Goal: Information Seeking & Learning: Learn about a topic

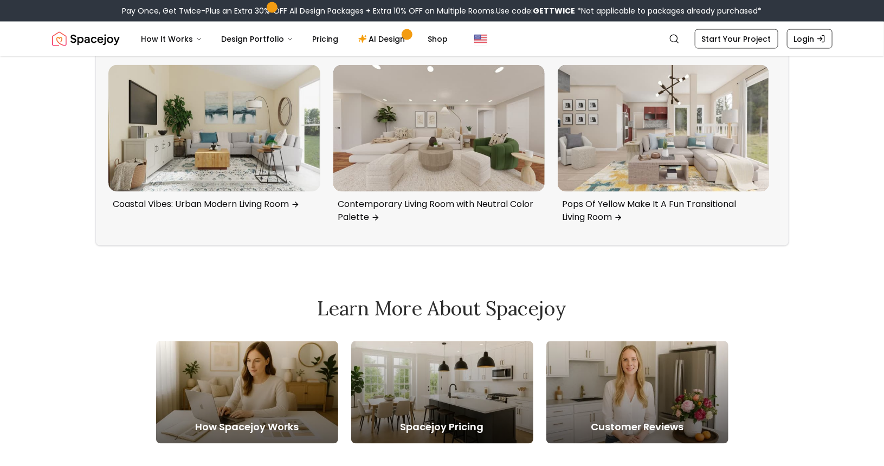
scroll to position [3029, 0]
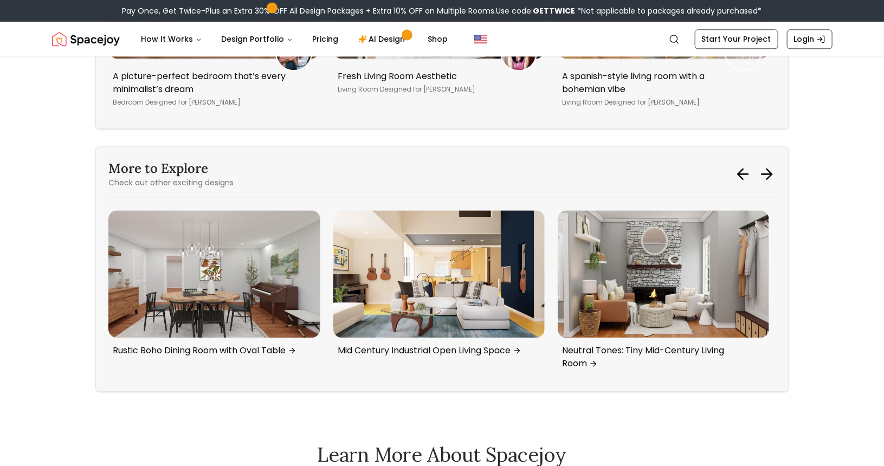
scroll to position [3306, 0]
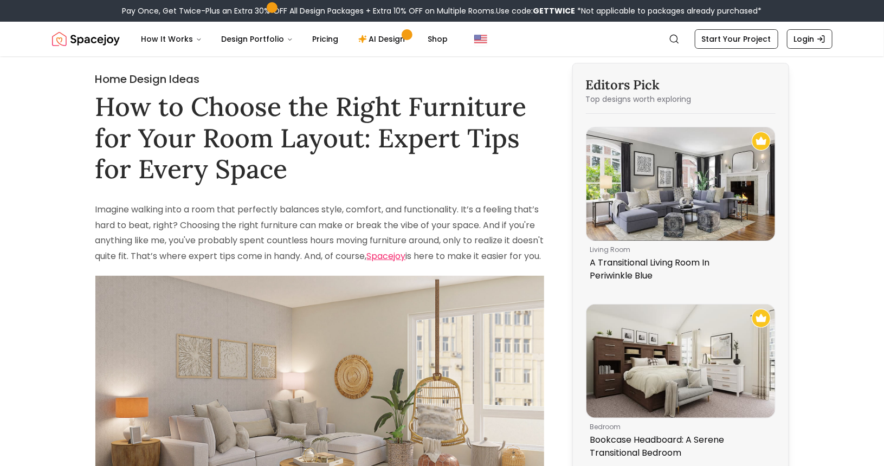
scroll to position [415, 0]
